Goal: Answer question/provide support

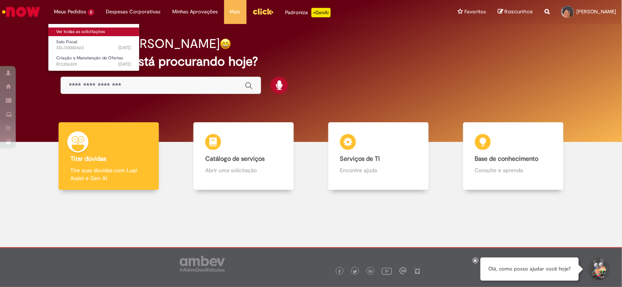
click at [90, 29] on font "Ver todas as solicitações" at bounding box center [80, 32] width 49 height 6
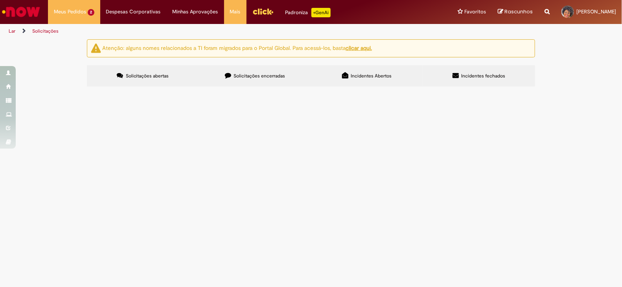
click at [0, 0] on button at bounding box center [0, 0] width 0 height 0
click at [0, 0] on font "Bom dia Solicitação de selo fiscal para o fornecedor E LEVE INDÚSTRIA E COMERCI…" at bounding box center [0, 0] width 0 height 0
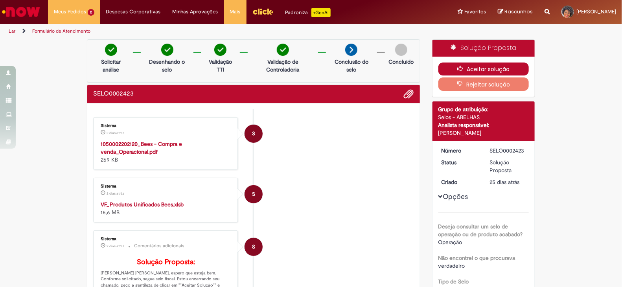
click at [493, 66] on font "Aceitar solução" at bounding box center [488, 69] width 43 height 8
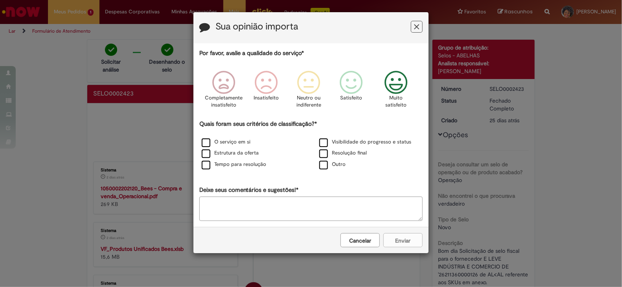
click at [392, 77] on icon "Opinião" at bounding box center [395, 83] width 29 height 24
click at [206, 139] on label "O serviço em si" at bounding box center [226, 141] width 49 height 7
click at [411, 239] on button "Enviar" at bounding box center [402, 240] width 39 height 14
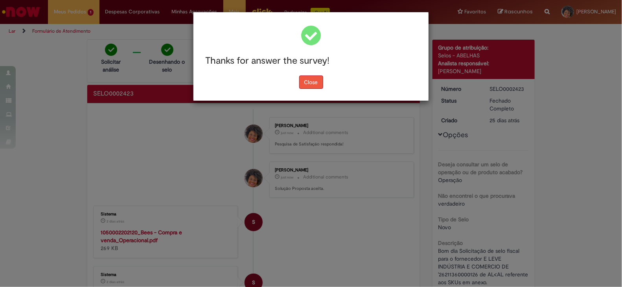
click at [309, 86] on button "Close" at bounding box center [311, 81] width 24 height 13
